Goal: Information Seeking & Learning: Learn about a topic

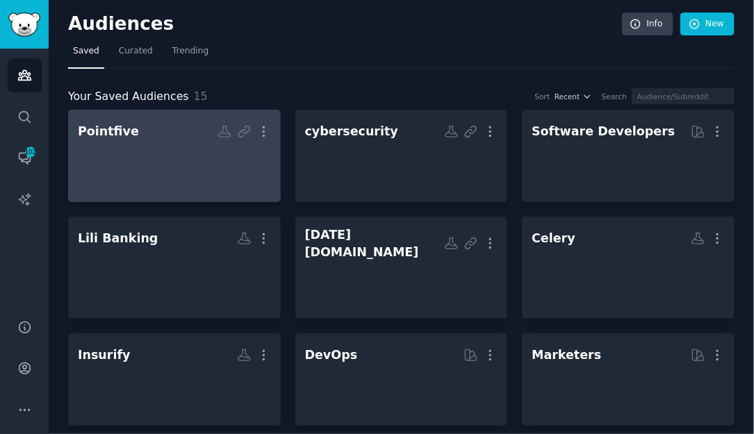
click at [147, 161] on div at bounding box center [174, 168] width 193 height 49
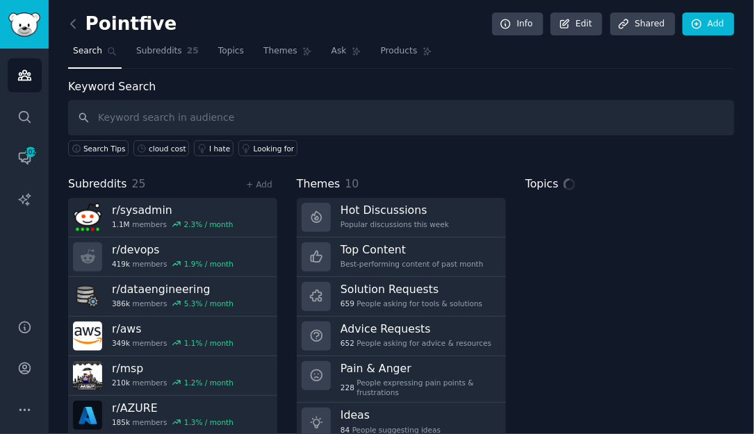
click at [95, 185] on span "Subreddits" at bounding box center [97, 184] width 59 height 17
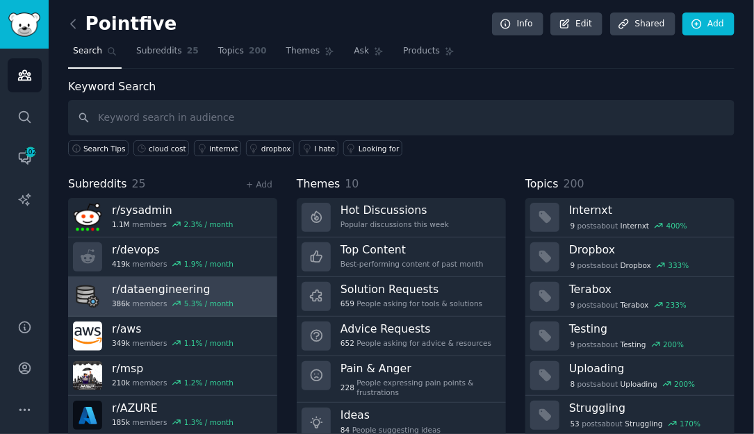
scroll to position [51, 0]
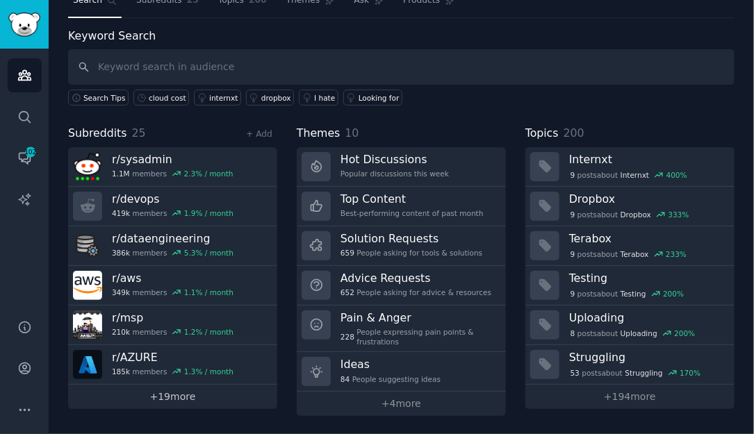
click at [153, 397] on link "+ 19 more" at bounding box center [172, 397] width 209 height 24
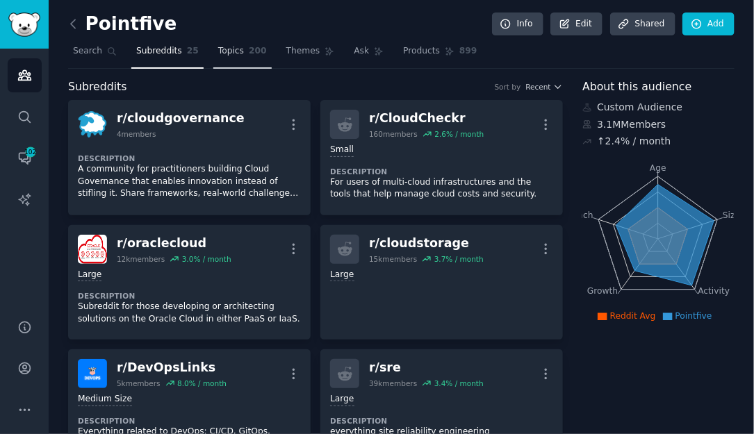
click at [246, 54] on link "Topics 200" at bounding box center [242, 54] width 58 height 28
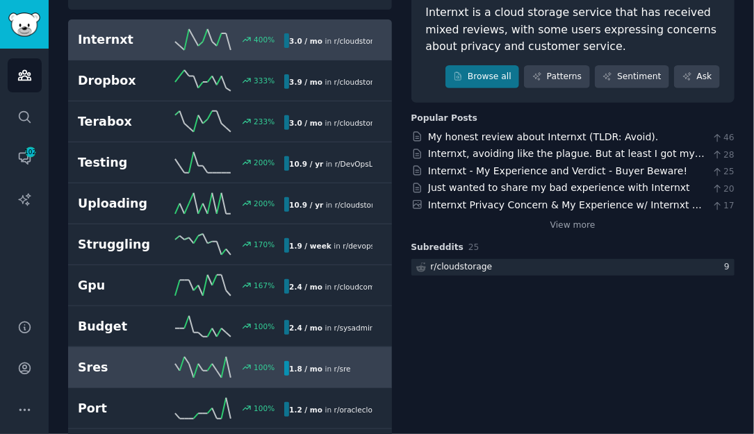
scroll to position [229, 0]
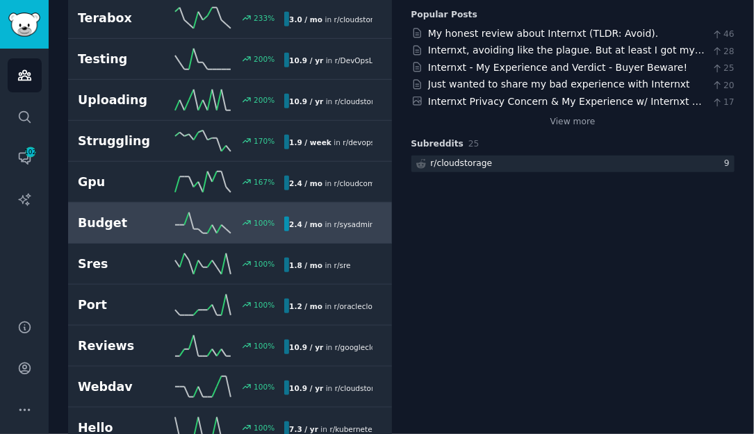
click at [135, 228] on h2 "Budget" at bounding box center [126, 223] width 97 height 17
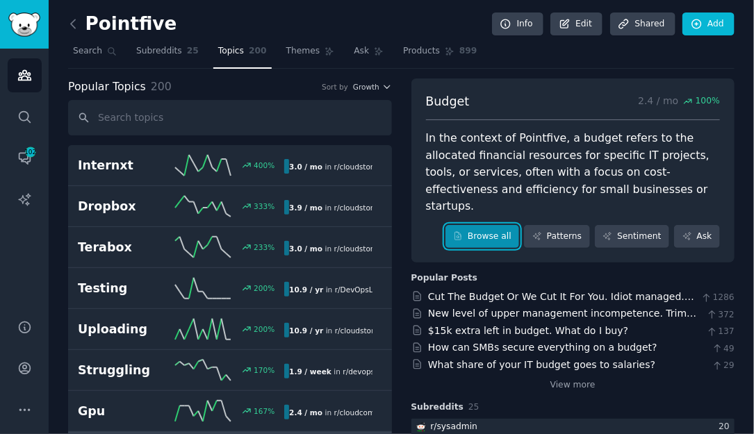
click at [479, 228] on link "Browse all" at bounding box center [482, 237] width 74 height 24
